Goal: Transaction & Acquisition: Purchase product/service

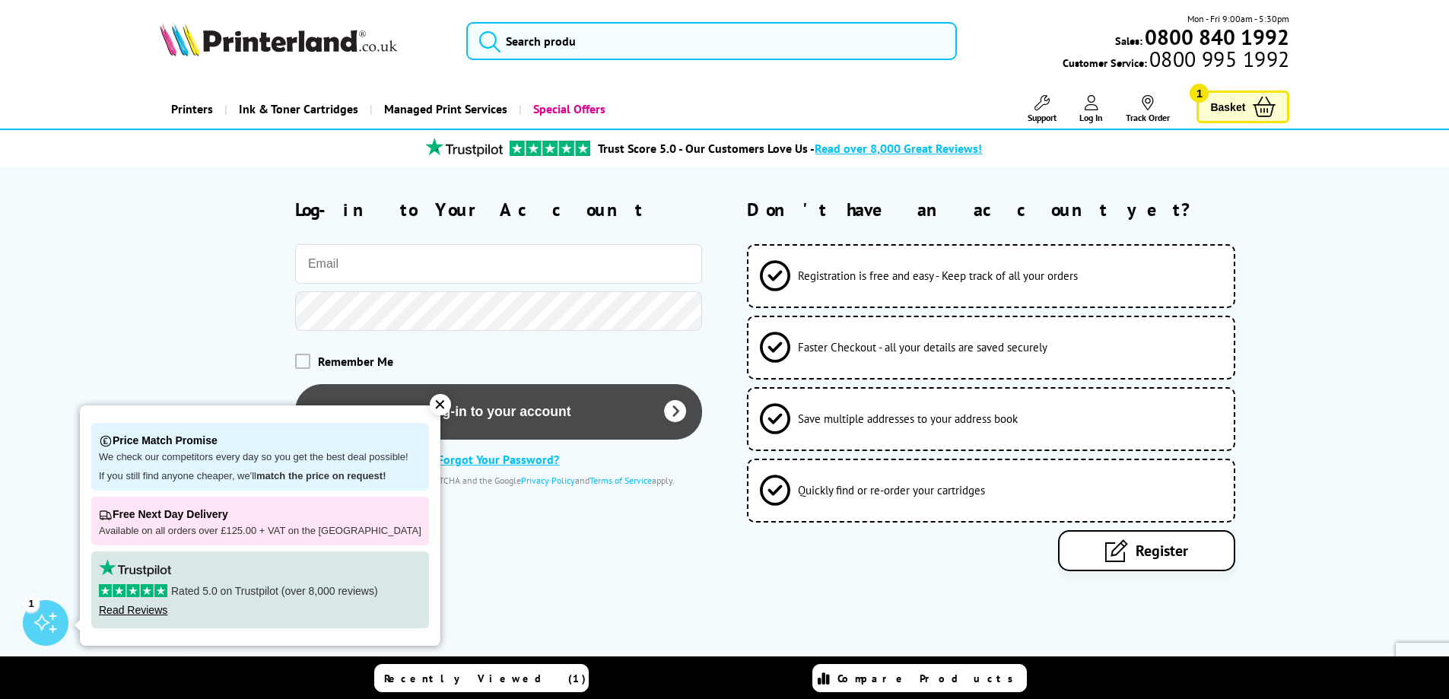
type input "[PERSON_NAME][EMAIL_ADDRESS][DOMAIN_NAME]"
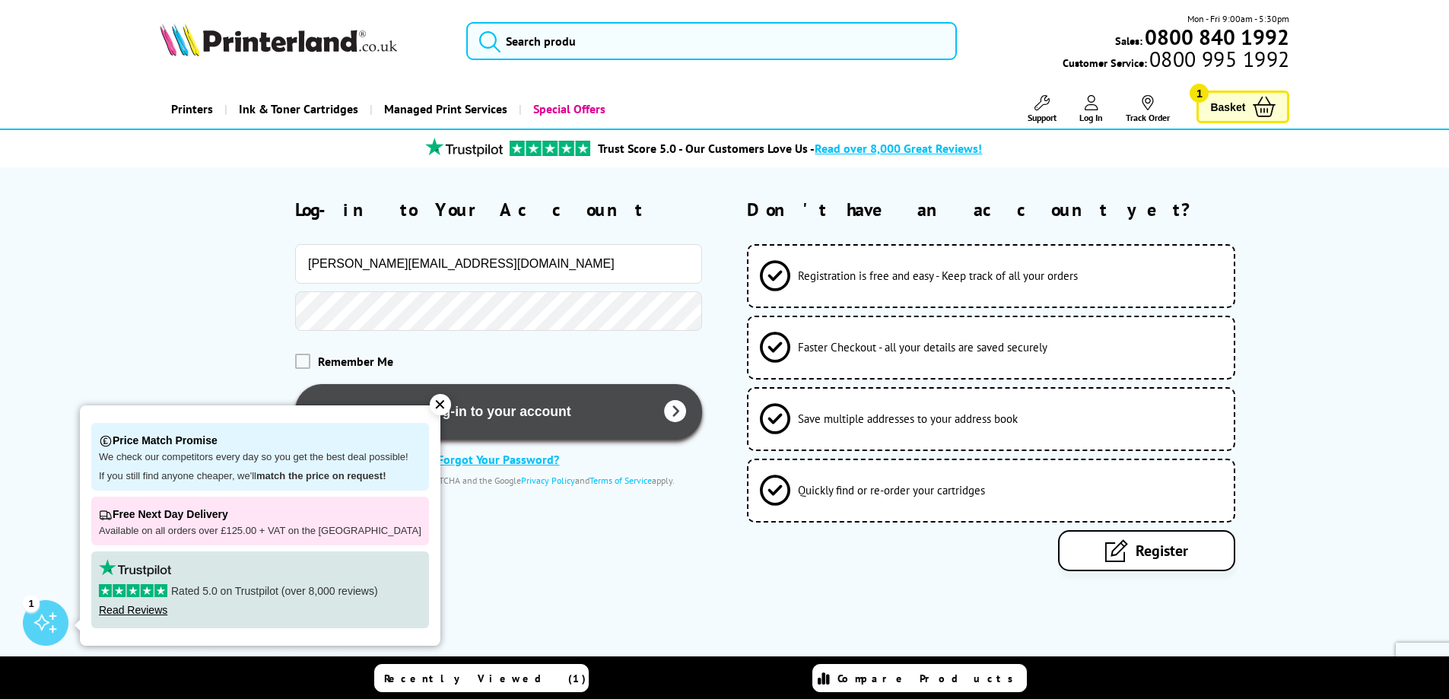
click at [582, 408] on button "Log-in to your account" at bounding box center [498, 412] width 407 height 56
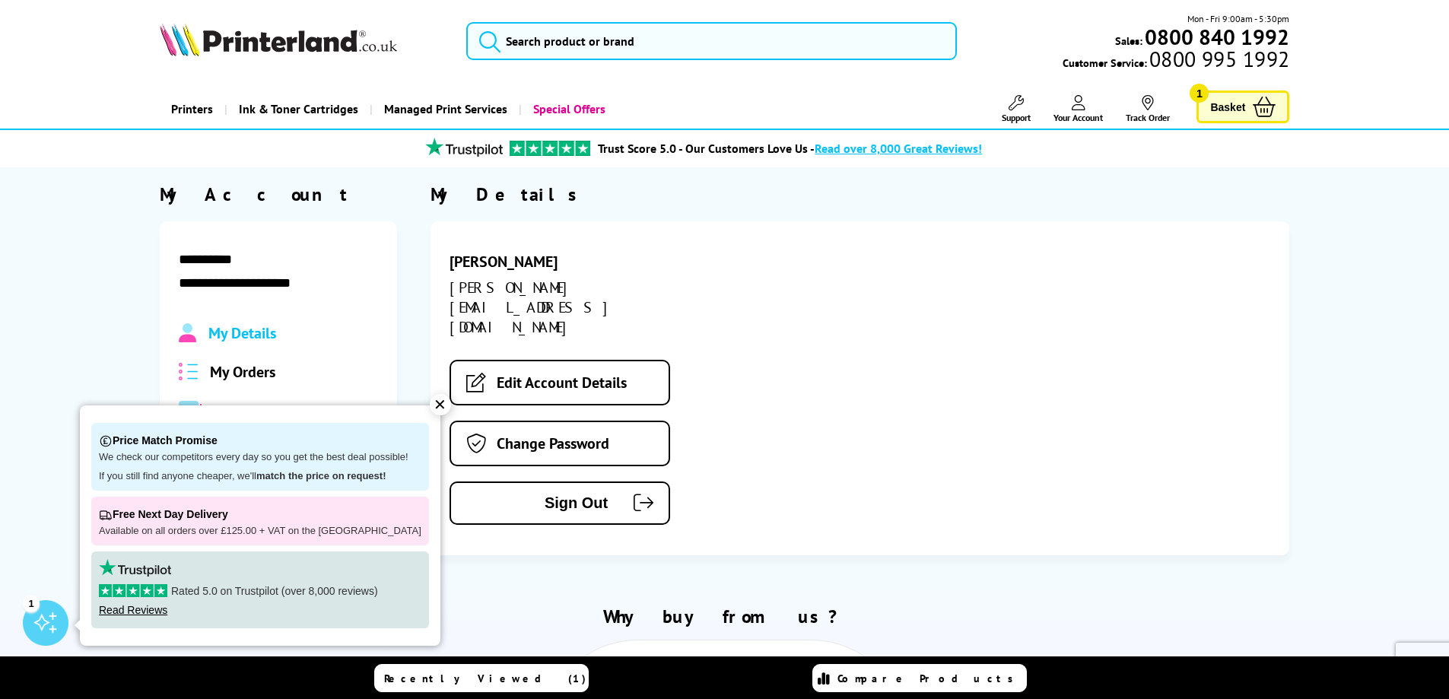
click at [430, 398] on div "✕" at bounding box center [440, 404] width 21 height 21
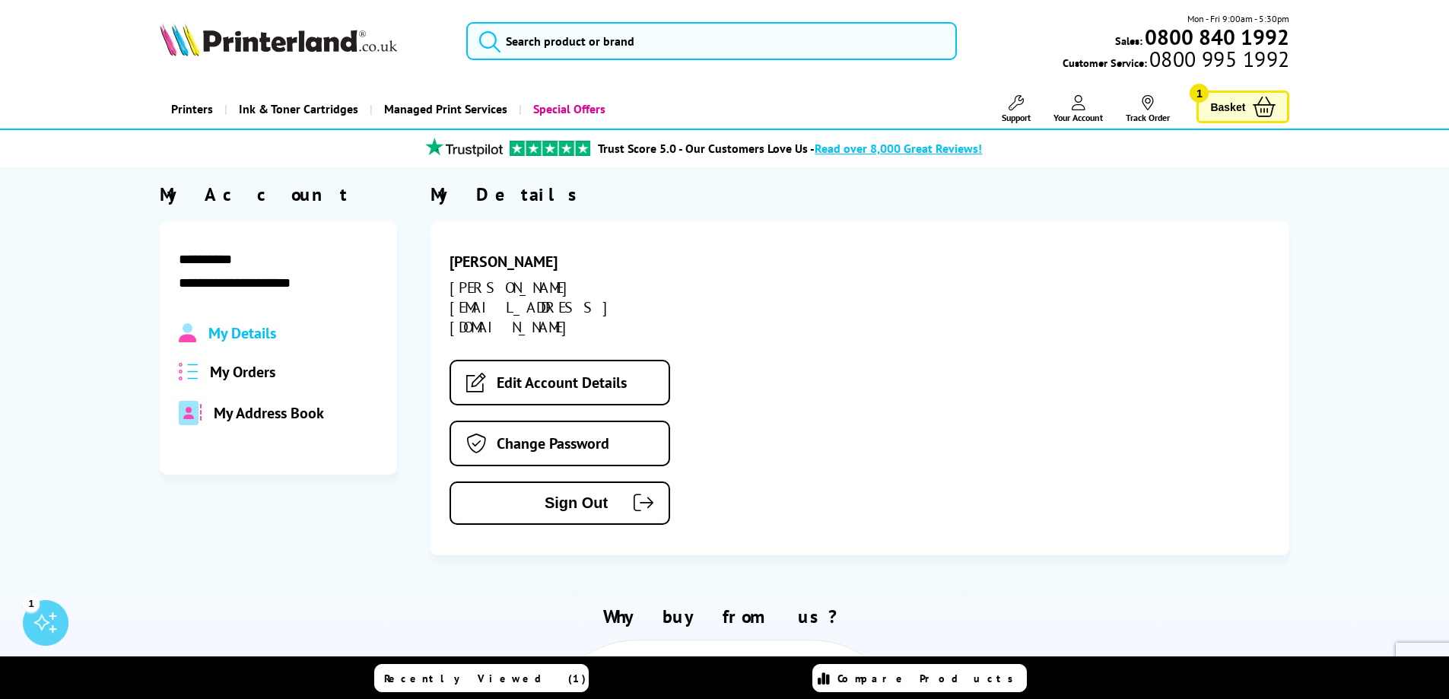
click at [1240, 93] on link "Basket 1" at bounding box center [1242, 106] width 93 height 33
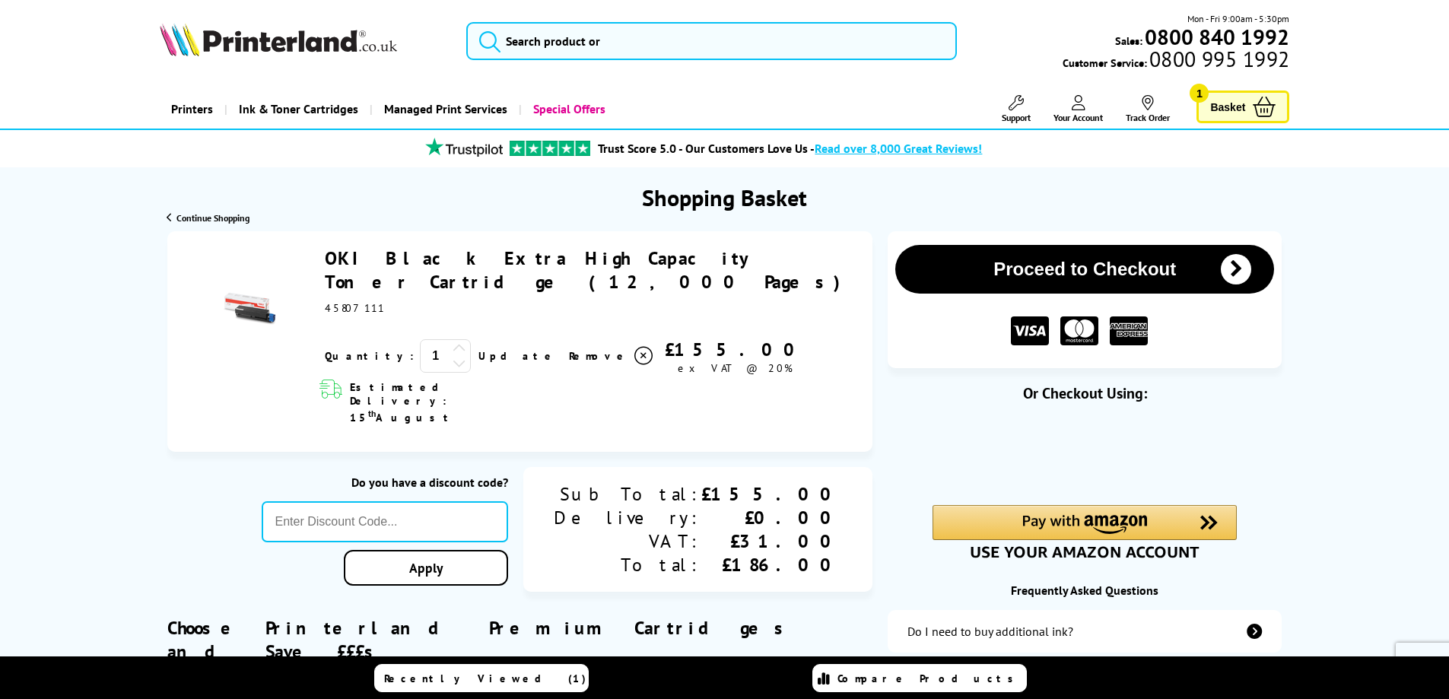
click at [1122, 427] on div "Or Checkout Using:" at bounding box center [1084, 470] width 394 height 175
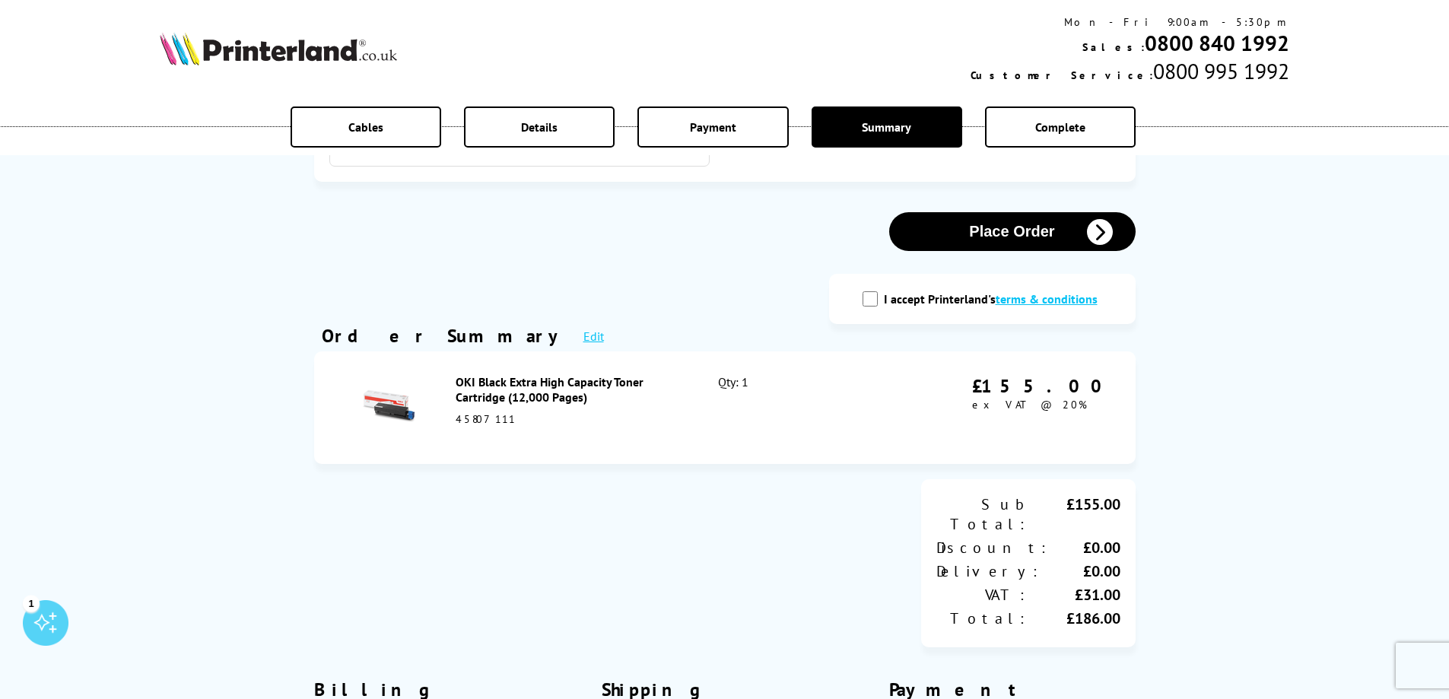
scroll to position [76, 0]
drag, startPoint x: 867, startPoint y: 303, endPoint x: 859, endPoint y: 304, distance: 7.8
click at [866, 302] on input "I accept Printerland's terms & conditions" at bounding box center [869, 300] width 15 height 15
checkbox input "true"
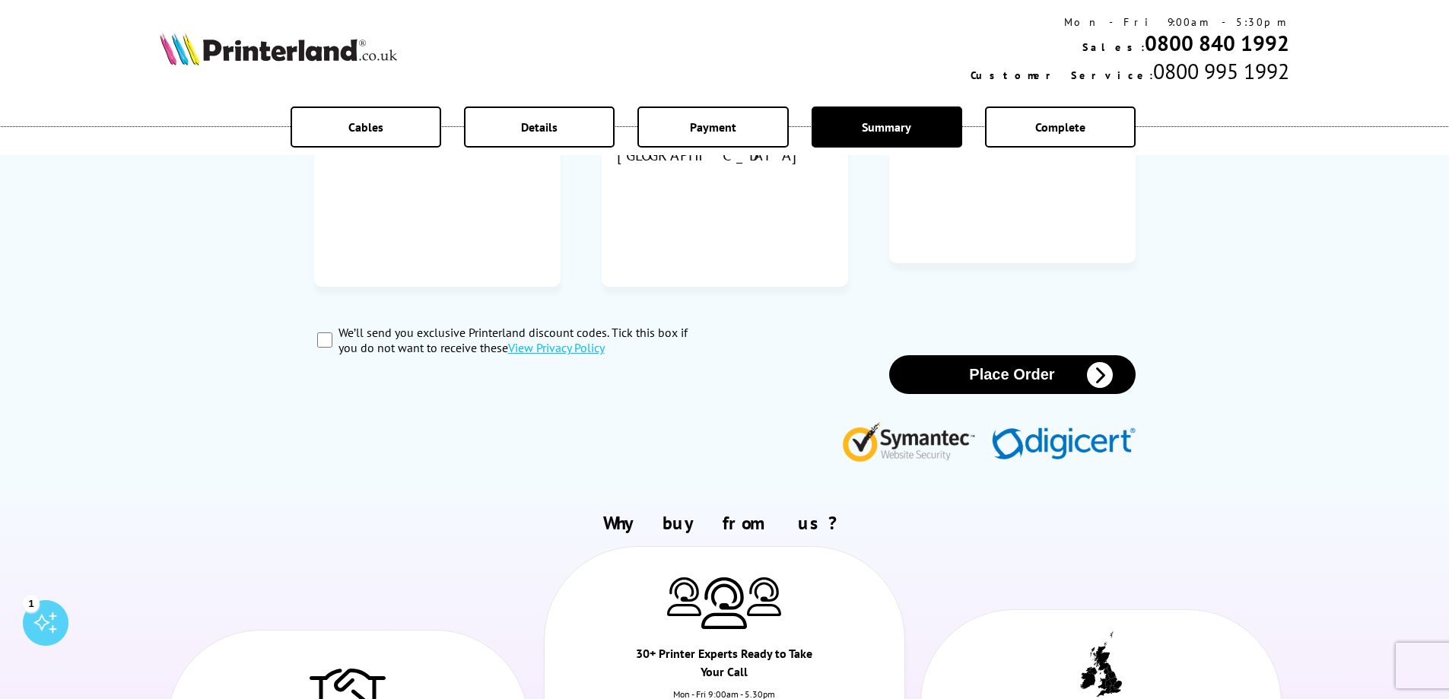
click at [1066, 355] on button "Place Order" at bounding box center [1012, 374] width 246 height 39
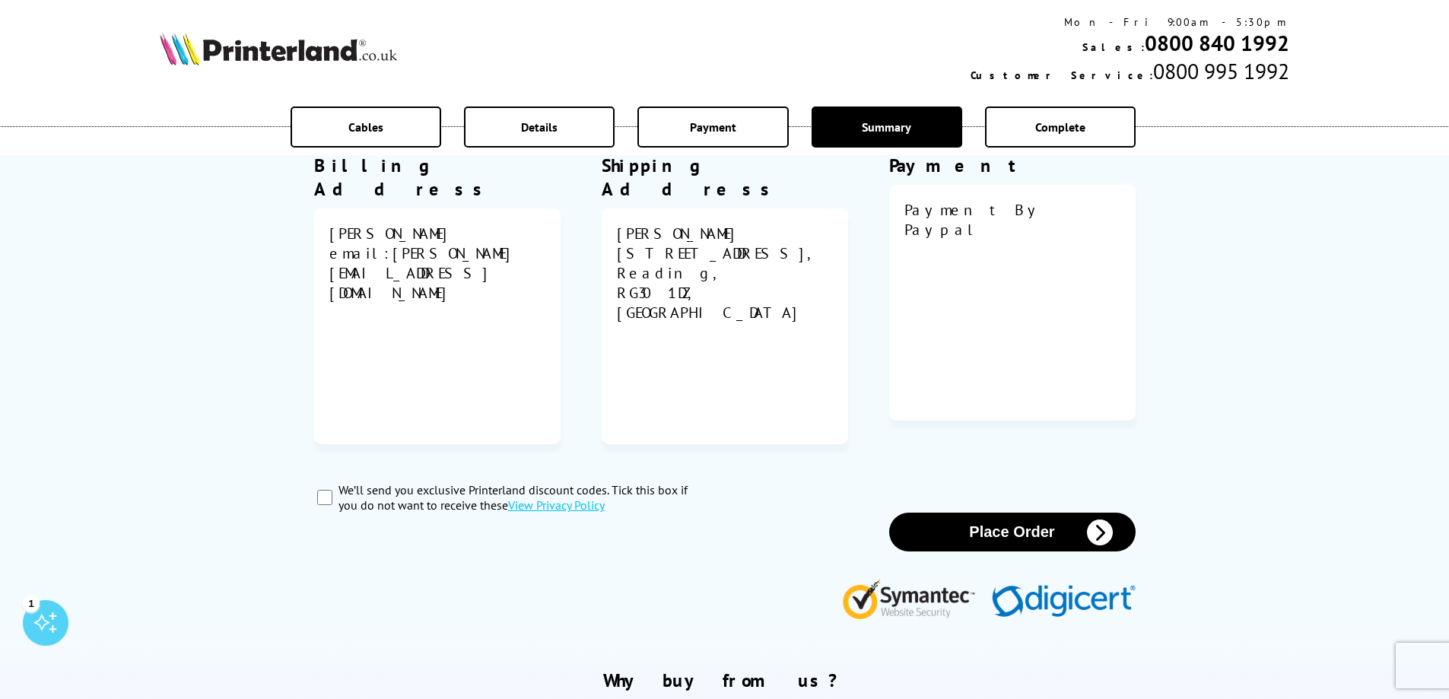
scroll to position [33, 0]
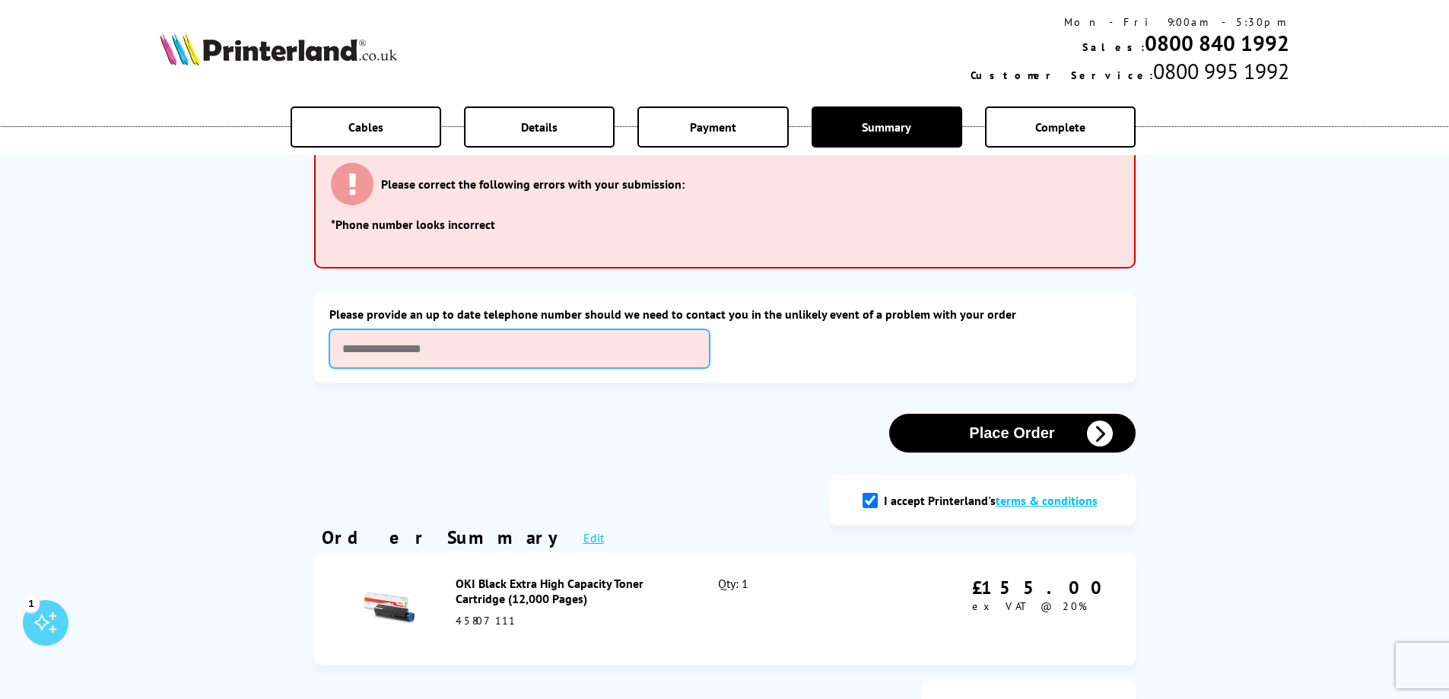
click at [394, 360] on input "text" at bounding box center [519, 348] width 380 height 39
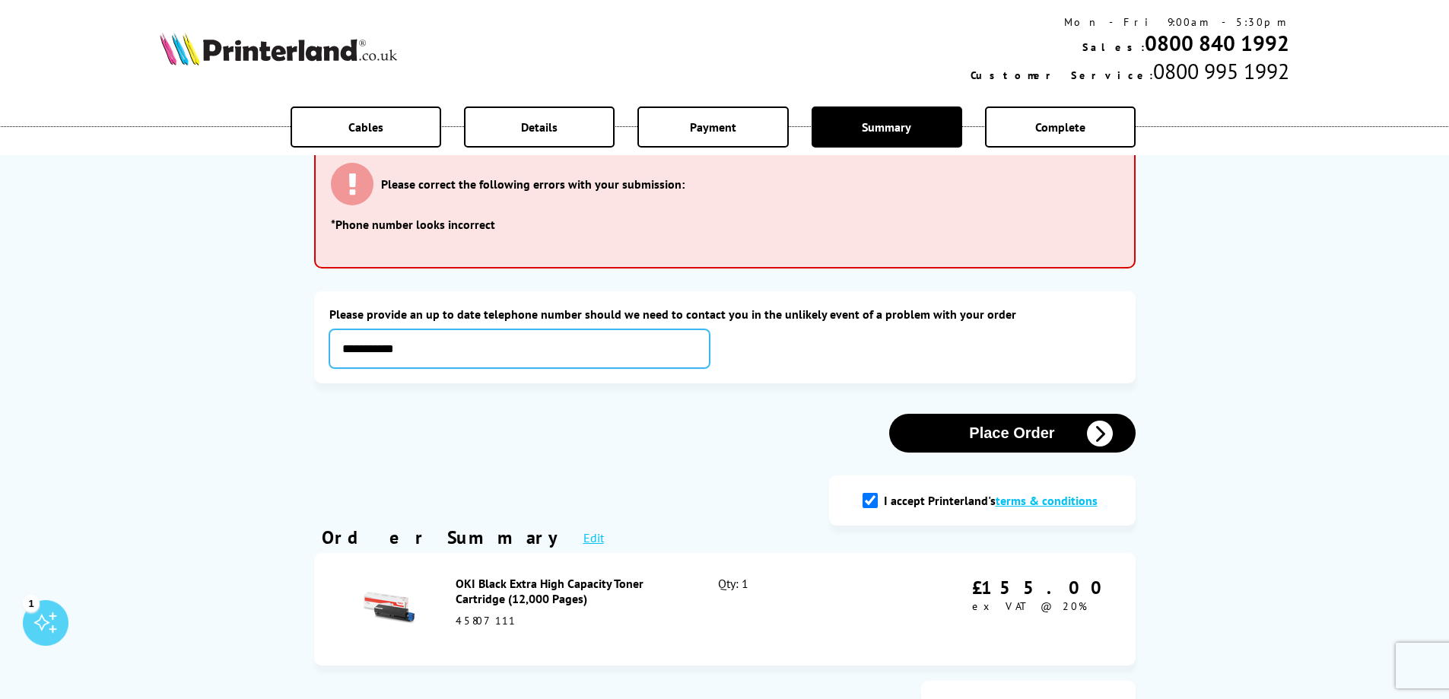
type input "**********"
click at [1078, 420] on button "Place Order" at bounding box center [1012, 433] width 246 height 39
